Goal: Information Seeking & Learning: Learn about a topic

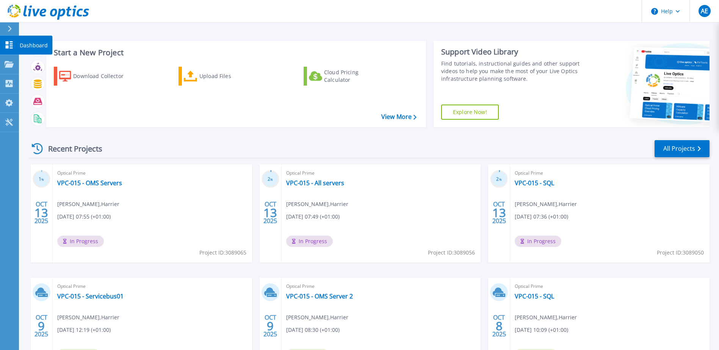
click at [8, 50] on link "Dashboard Dashboard" at bounding box center [9, 45] width 19 height 19
drag, startPoint x: 537, startPoint y: 184, endPoint x: 539, endPoint y: 188, distance: 4.9
click at [537, 184] on link "VPC-015 - SQL" at bounding box center [534, 183] width 39 height 8
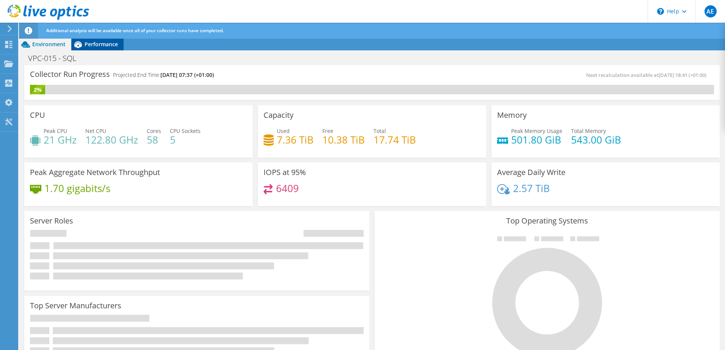
click at [110, 45] on span "Performance" at bounding box center [101, 44] width 33 height 7
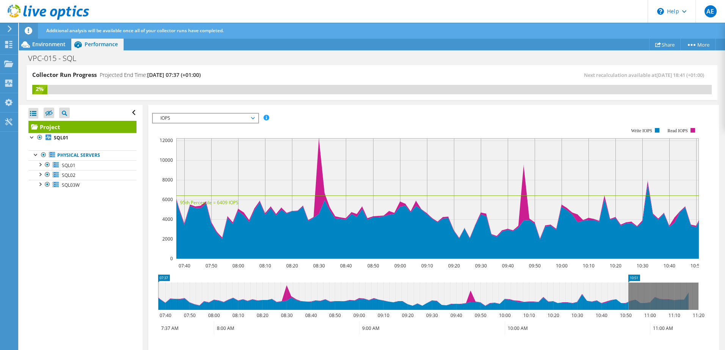
scroll to position [152, 0]
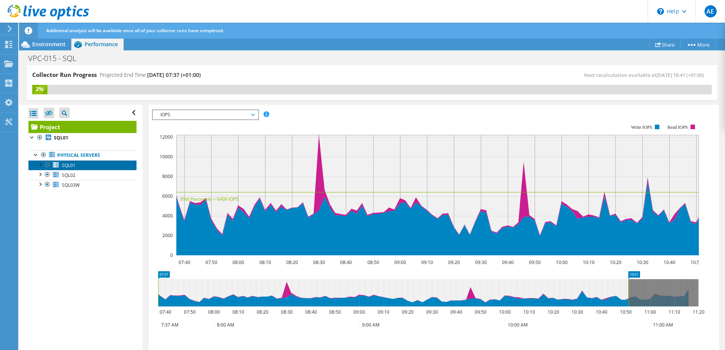
click at [72, 165] on span "SQL01" at bounding box center [69, 165] width 14 height 6
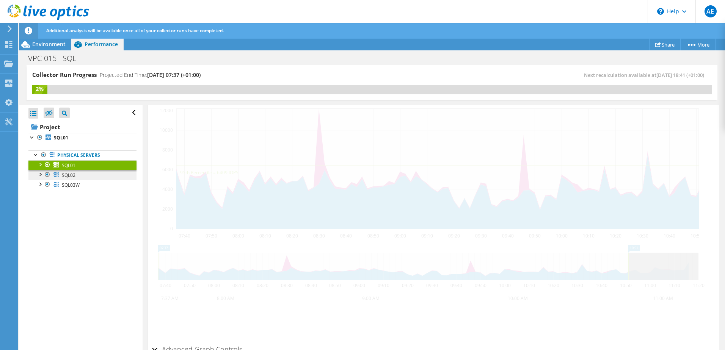
scroll to position [125, 0]
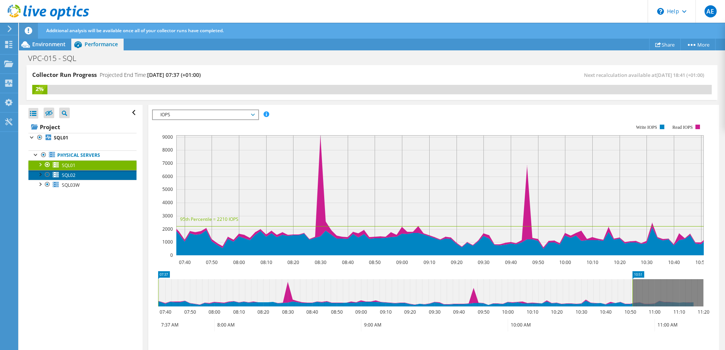
click at [77, 174] on link "SQL02" at bounding box center [82, 175] width 108 height 10
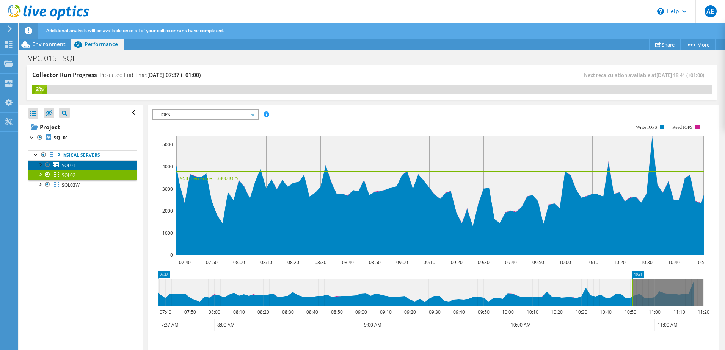
click at [77, 162] on link "SQL01" at bounding box center [82, 165] width 108 height 10
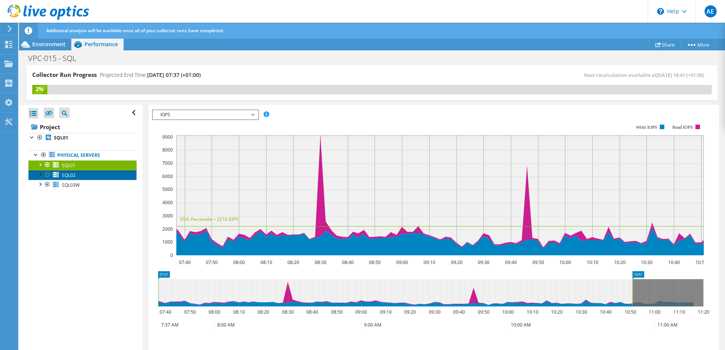
click at [77, 174] on link "SQL02" at bounding box center [82, 175] width 108 height 10
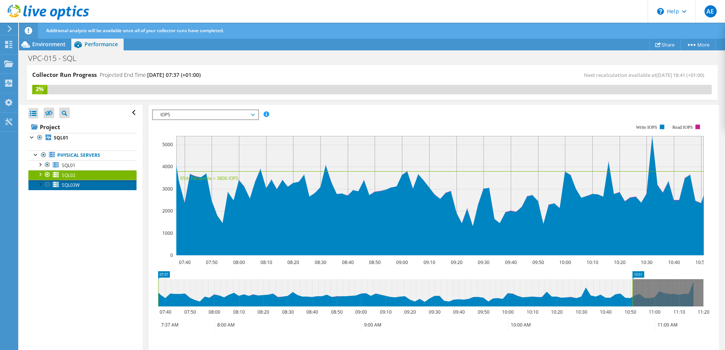
click at [78, 182] on span "SQL03W" at bounding box center [71, 185] width 18 height 6
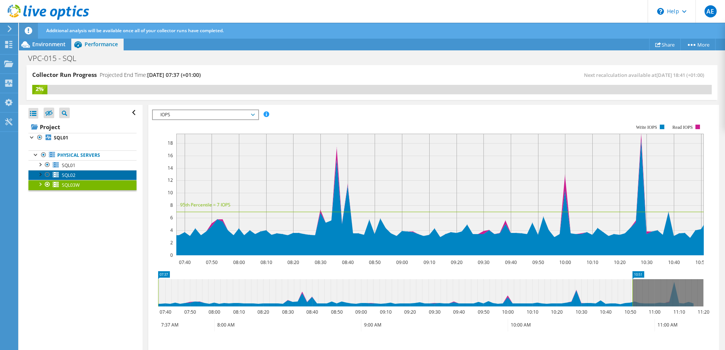
click at [78, 176] on link "SQL02" at bounding box center [82, 175] width 108 height 10
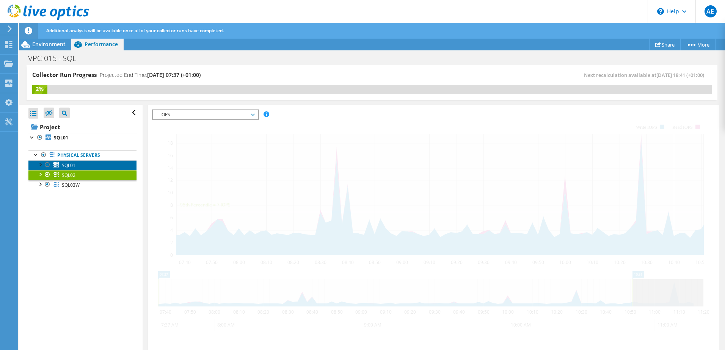
click at [79, 168] on link "SQL01" at bounding box center [82, 165] width 108 height 10
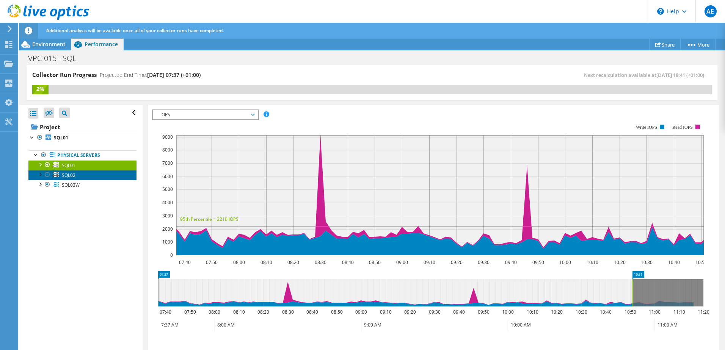
click at [79, 171] on link "SQL02" at bounding box center [82, 175] width 108 height 10
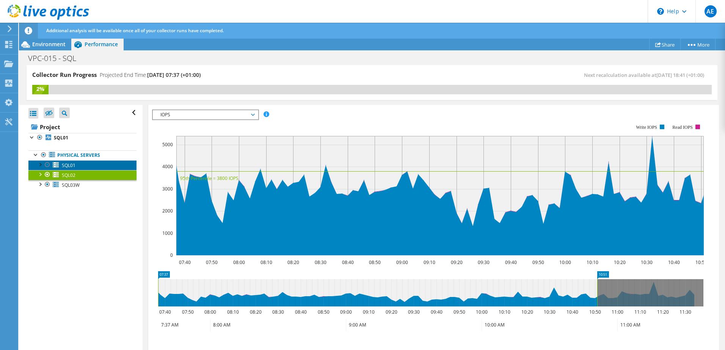
click at [79, 167] on link "SQL01" at bounding box center [82, 165] width 108 height 10
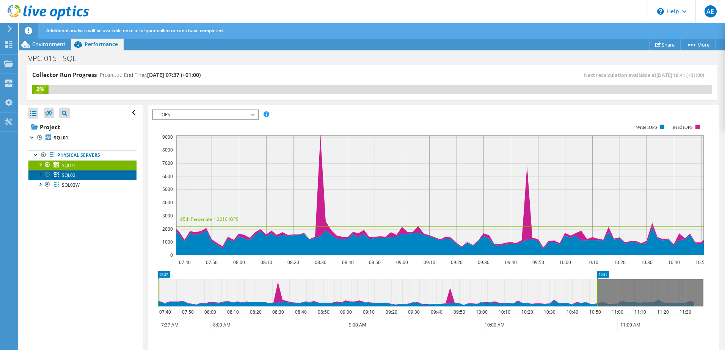
click at [81, 178] on link "SQL02" at bounding box center [82, 175] width 108 height 10
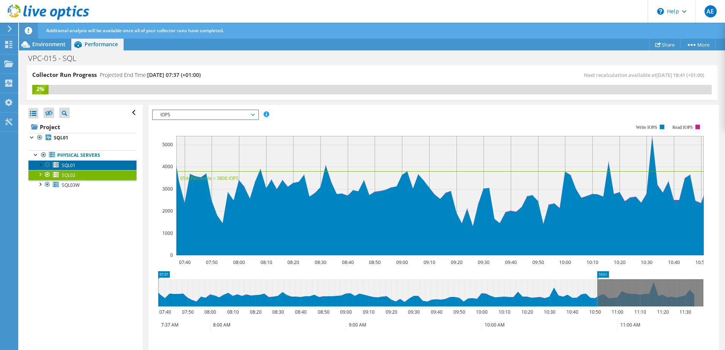
click at [64, 163] on span "SQL01" at bounding box center [69, 165] width 14 height 6
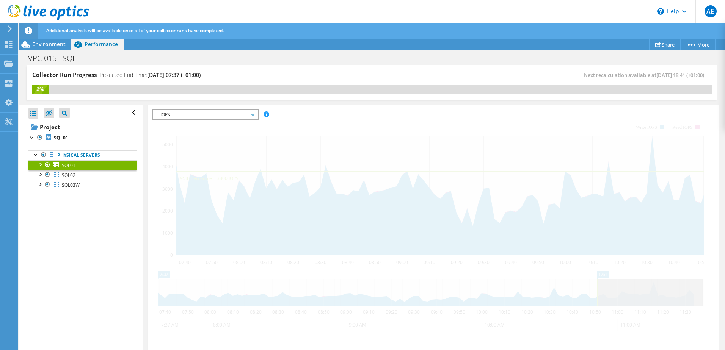
click at [61, 169] on link "SQL01" at bounding box center [82, 165] width 108 height 10
